Goal: Consume media (video, audio): Consume media (video, audio)

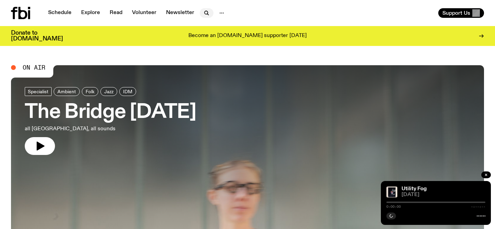
click at [204, 14] on icon "button" at bounding box center [205, 12] width 3 height 3
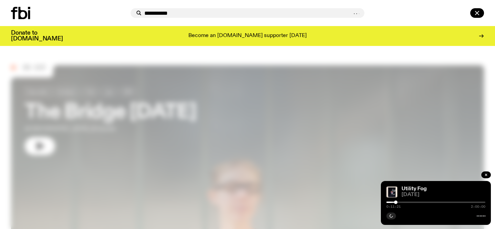
type input "**********"
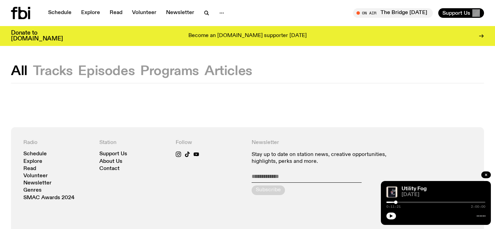
click at [176, 65] on div "All Tracks Episodes Programs Articles Radio Schedule Explore Read Volunteer New…" at bounding box center [247, 210] width 495 height 329
click at [204, 71] on button "Programs" at bounding box center [228, 71] width 48 height 12
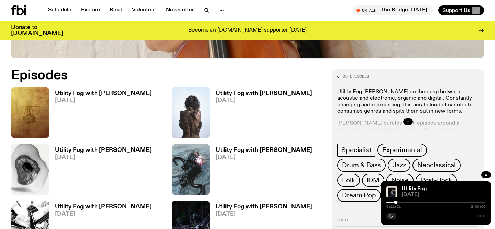
scroll to position [273, 0]
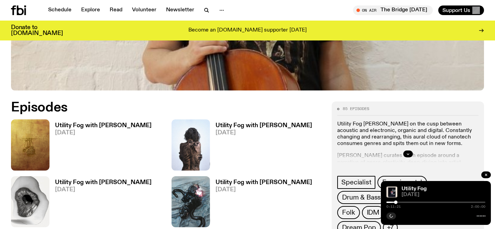
click at [75, 124] on h3 "Utility Fog with [PERSON_NAME]" at bounding box center [103, 126] width 97 height 6
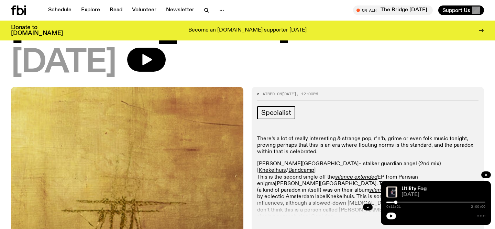
scroll to position [85, 0]
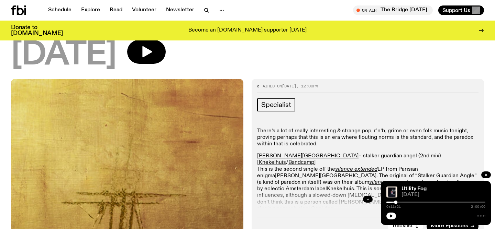
click at [367, 199] on icon "button" at bounding box center [368, 199] width 2 height 1
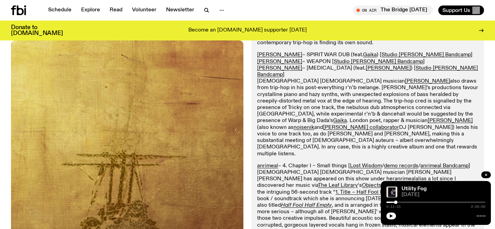
scroll to position [304, 0]
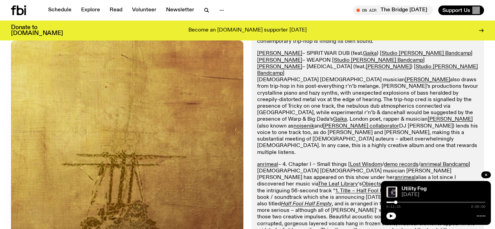
drag, startPoint x: 340, startPoint y: 114, endPoint x: 315, endPoint y: 114, distance: 25.8
click at [316, 162] on p "anrimeal – 4. Chapter I – Small things [ Lost Wisdom / demo records / anrimeal …" at bounding box center [367, 205] width 221 height 86
click at [315, 162] on p "anrimeal – 4. Chapter I – Small things [ Lost Wisdom / demo records / anrimeal …" at bounding box center [367, 205] width 221 height 86
drag, startPoint x: 381, startPoint y: 114, endPoint x: 341, endPoint y: 114, distance: 39.8
click at [352, 162] on p "anrimeal – 4. Chapter I – Small things [ Lost Wisdom / demo records / anrimeal …" at bounding box center [367, 205] width 221 height 86
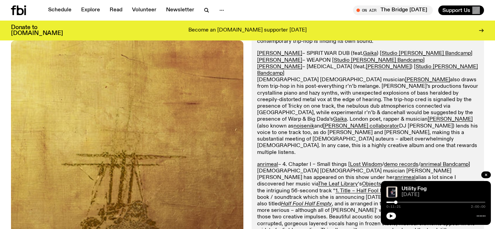
click at [341, 162] on p "anrimeal – 4. Chapter I – Small things [ Lost Wisdom / demo records / anrimeal …" at bounding box center [367, 205] width 221 height 86
drag, startPoint x: 362, startPoint y: 117, endPoint x: 326, endPoint y: 117, distance: 35.4
click at [333, 162] on p "anrimeal – 4. Chapter I – Small things [ Lost Wisdom / demo records / anrimeal …" at bounding box center [367, 205] width 221 height 86
click at [326, 162] on p "anrimeal – 4. Chapter I – Small things [ Lost Wisdom / demo records / anrimeal …" at bounding box center [367, 205] width 221 height 86
drag, startPoint x: 364, startPoint y: 116, endPoint x: 317, endPoint y: 116, distance: 47.7
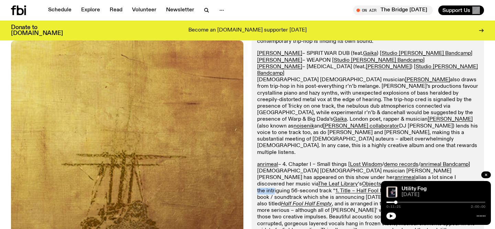
click at [324, 162] on p "anrimeal – 4. Chapter I – Small things [ Lost Wisdom / demo records / anrimeal …" at bounding box center [367, 205] width 221 height 86
click at [317, 162] on p "anrimeal – 4. Chapter I – Small things [ Lost Wisdom / demo records / anrimeal …" at bounding box center [367, 205] width 221 height 86
drag, startPoint x: 349, startPoint y: 121, endPoint x: 297, endPoint y: 126, distance: 51.8
click at [303, 162] on p "anrimeal – 4. Chapter I – Small things [ Lost Wisdom / demo records / anrimeal …" at bounding box center [367, 205] width 221 height 86
click at [297, 162] on p "anrimeal – 4. Chapter I – Small things [ Lost Wisdom / demo records / anrimeal …" at bounding box center [367, 205] width 221 height 86
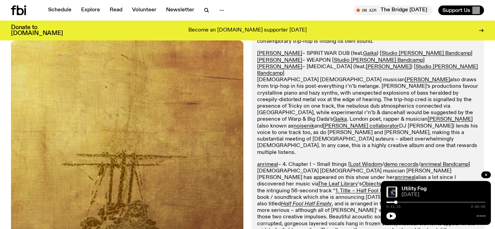
drag, startPoint x: 342, startPoint y: 124, endPoint x: 313, endPoint y: 124, distance: 29.2
click at [317, 162] on p "anrimeal – 4. Chapter I – Small things [ Lost Wisdom / demo records / anrimeal …" at bounding box center [367, 205] width 221 height 86
click at [313, 162] on p "anrimeal – 4. Chapter I – Small things [ Lost Wisdom / demo records / anrimeal …" at bounding box center [367, 205] width 221 height 86
drag, startPoint x: 316, startPoint y: 127, endPoint x: 292, endPoint y: 127, distance: 24.7
click at [293, 162] on p "anrimeal – 4. Chapter I – Small things [ Lost Wisdom / demo records / anrimeal …" at bounding box center [367, 205] width 221 height 86
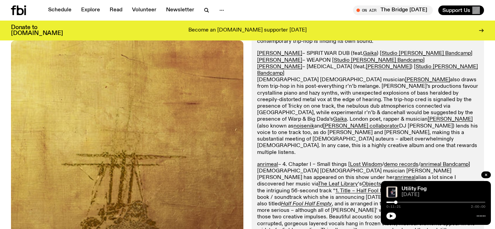
click at [292, 162] on p "anrimeal – 4. Chapter I – Small things [ Lost Wisdom / demo records / anrimeal …" at bounding box center [367, 205] width 221 height 86
drag, startPoint x: 324, startPoint y: 127, endPoint x: 283, endPoint y: 127, distance: 41.2
click at [289, 162] on p "anrimeal – 4. Chapter I – Small things [ Lost Wisdom / demo records / anrimeal …" at bounding box center [367, 205] width 221 height 86
click at [283, 162] on p "anrimeal – 4. Chapter I – Small things [ Lost Wisdom / demo records / anrimeal …" at bounding box center [367, 205] width 221 height 86
drag, startPoint x: 317, startPoint y: 127, endPoint x: 294, endPoint y: 127, distance: 22.7
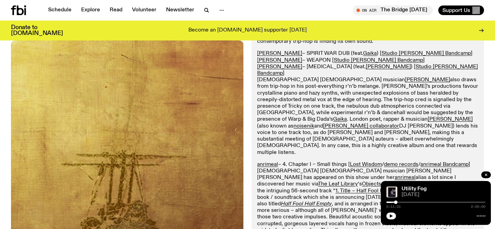
click at [297, 162] on p "anrimeal – 4. Chapter I – Small things [ Lost Wisdom / demo records / anrimeal …" at bounding box center [367, 205] width 221 height 86
click at [294, 162] on p "anrimeal – 4. Chapter I – Small things [ Lost Wisdom / demo records / anrimeal …" at bounding box center [367, 205] width 221 height 86
drag, startPoint x: 333, startPoint y: 134, endPoint x: 282, endPoint y: 134, distance: 50.5
click at [285, 162] on p "anrimeal – 4. Chapter I – Small things [ Lost Wisdom / demo records / anrimeal …" at bounding box center [367, 205] width 221 height 86
click at [282, 162] on p "anrimeal – 4. Chapter I – Small things [ Lost Wisdom / demo records / anrimeal …" at bounding box center [367, 205] width 221 height 86
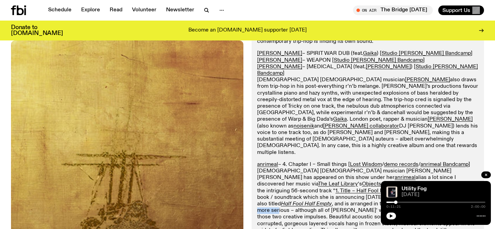
drag, startPoint x: 351, startPoint y: 134, endPoint x: 292, endPoint y: 134, distance: 59.4
click at [298, 162] on p "anrimeal – 4. Chapter I – Small things [ Lost Wisdom / demo records / anrimeal …" at bounding box center [367, 205] width 221 height 86
click at [292, 162] on p "anrimeal – 4. Chapter I – Small things [ Lost Wisdom / demo records / anrimeal …" at bounding box center [367, 205] width 221 height 86
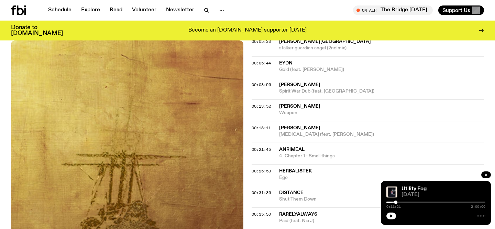
scroll to position [1686, 0]
click at [293, 147] on span "anrimeal" at bounding box center [291, 149] width 25 height 5
click at [351, 146] on span "anrimeal" at bounding box center [381, 149] width 205 height 7
click at [390, 218] on icon "button" at bounding box center [391, 216] width 4 height 4
click at [403, 202] on div at bounding box center [435, 202] width 99 height 1
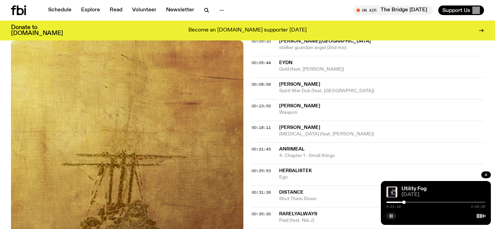
click at [391, 218] on button "button" at bounding box center [391, 216] width 10 height 7
